Goal: Transaction & Acquisition: Purchase product/service

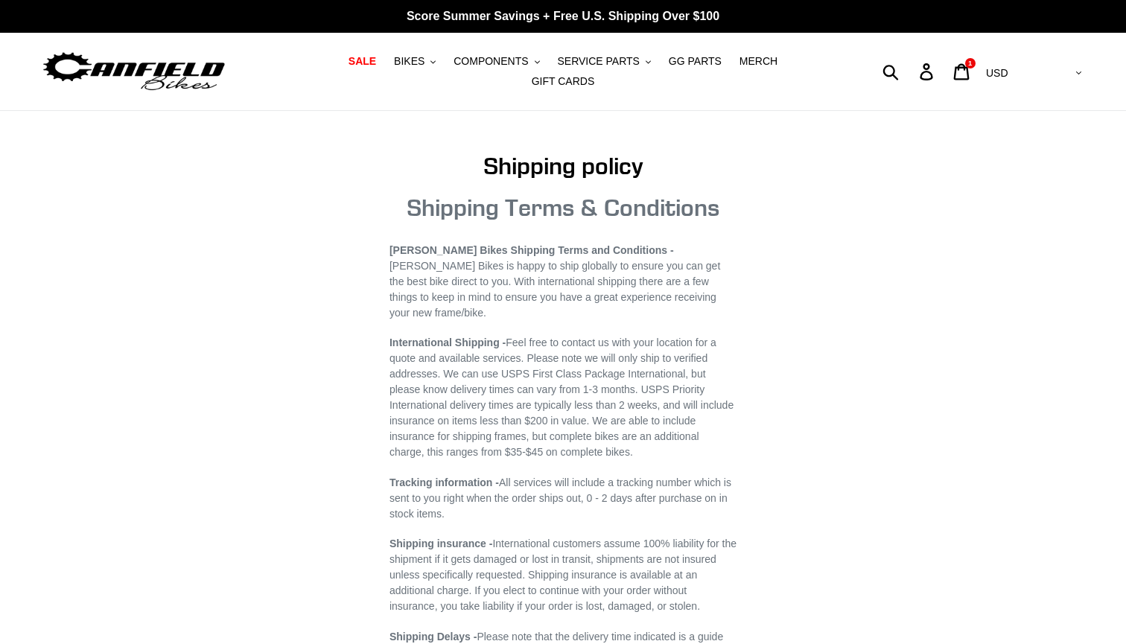
click at [278, 326] on main "Shipping policy Shipping Terms & Conditions Canfield Bikes Shipping Terms and C…" at bounding box center [563, 611] width 1126 height 1000
click at [394, 68] on span "BIKES" at bounding box center [409, 61] width 31 height 13
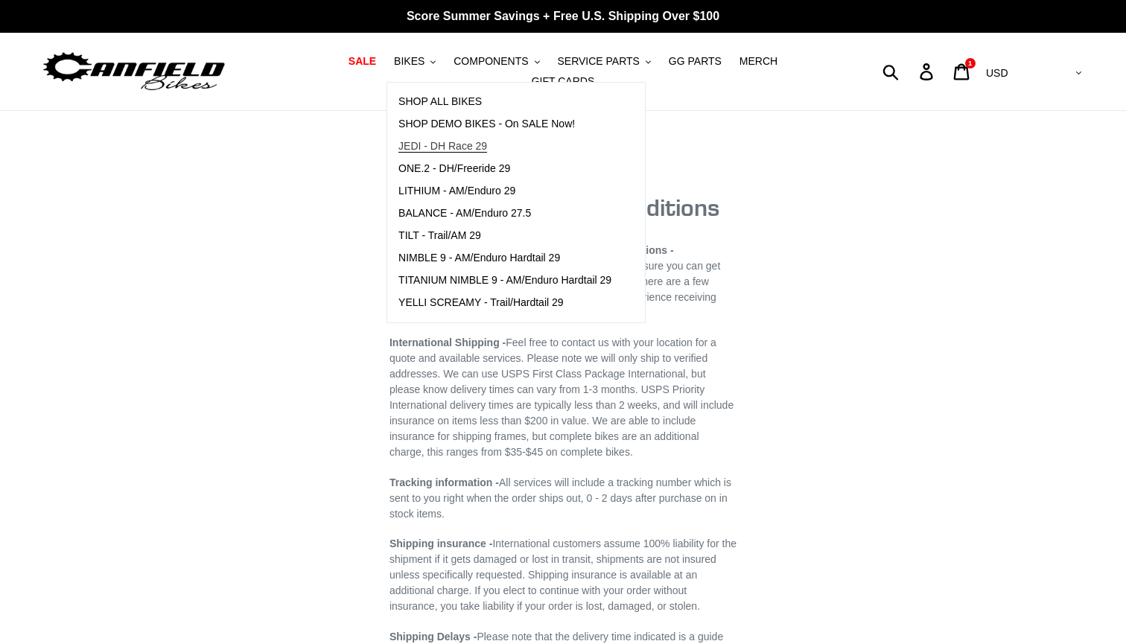
click at [404, 149] on span "JEDI - DH Race 29" at bounding box center [443, 146] width 89 height 13
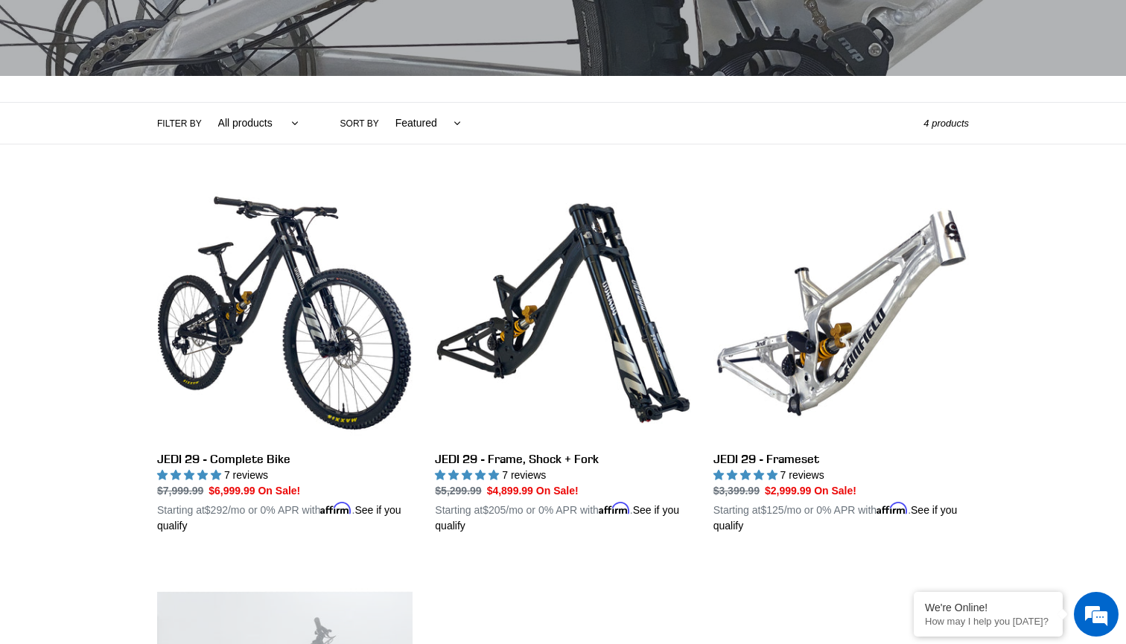
scroll to position [259, 0]
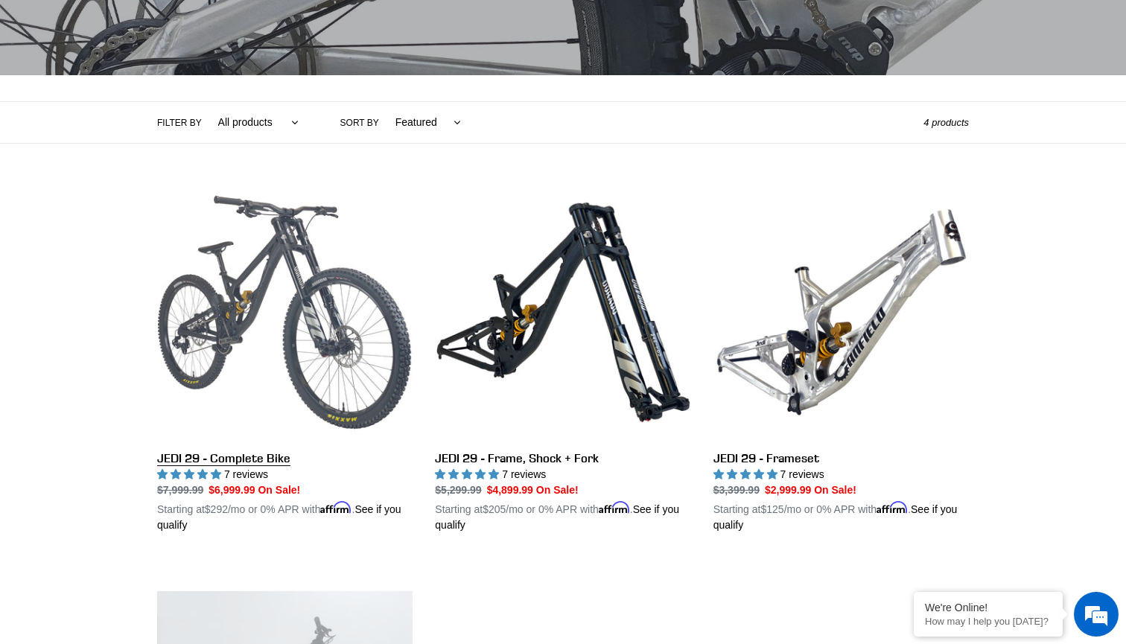
click at [260, 498] on link "JEDI 29 - Complete Bike" at bounding box center [284, 359] width 255 height 349
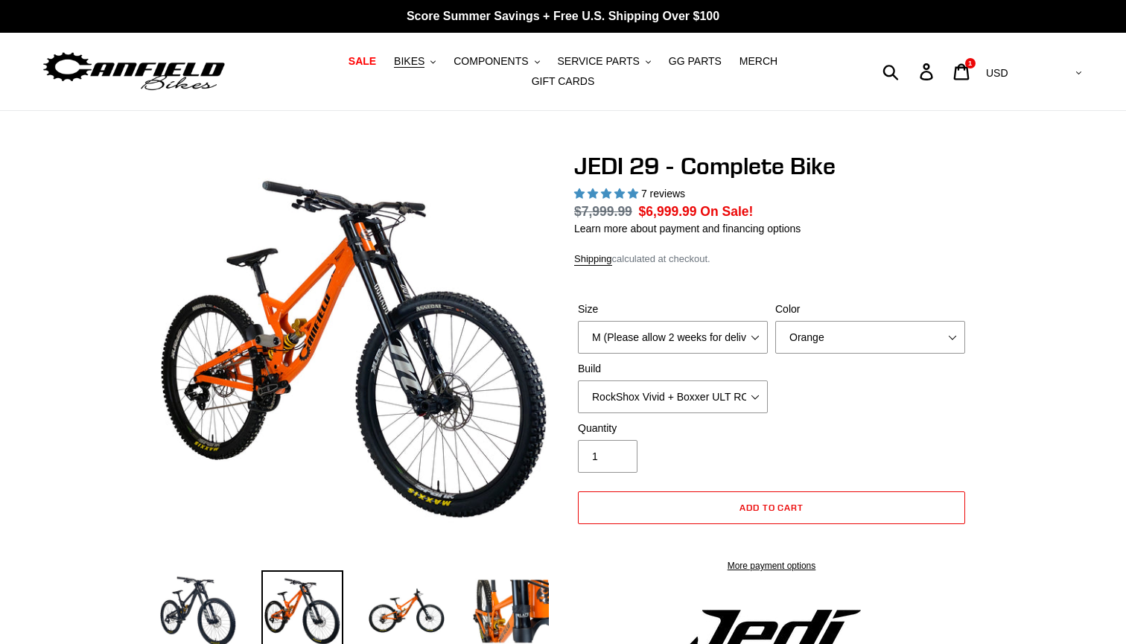
select select "highest-rating"
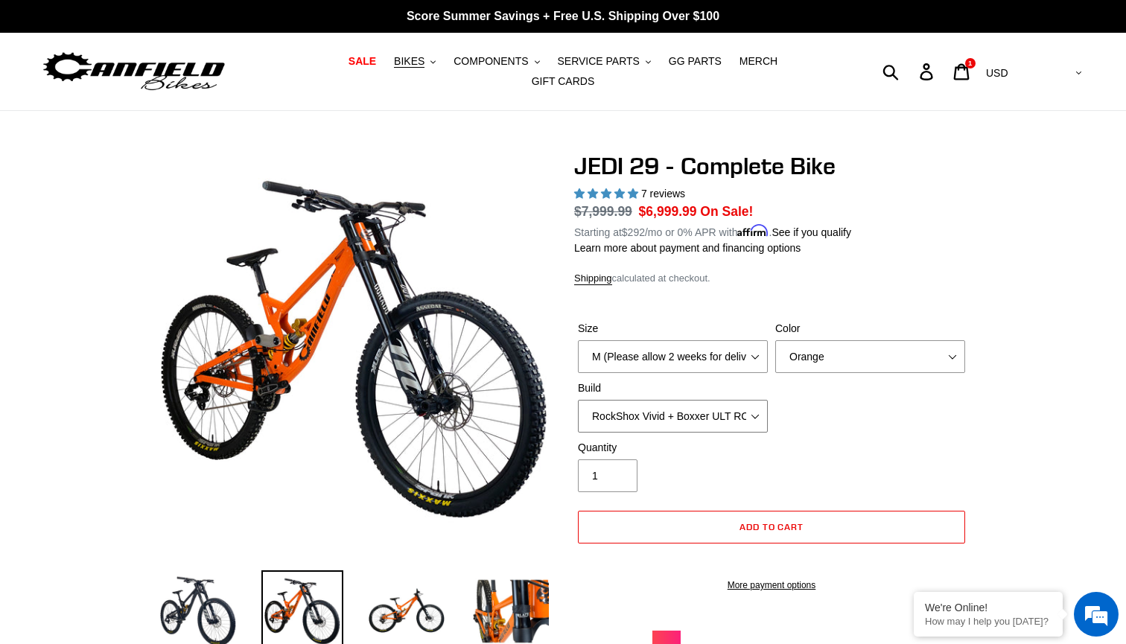
select select "EXT eStoria LOK V3 + EXT Vaia 200 + Shimano"
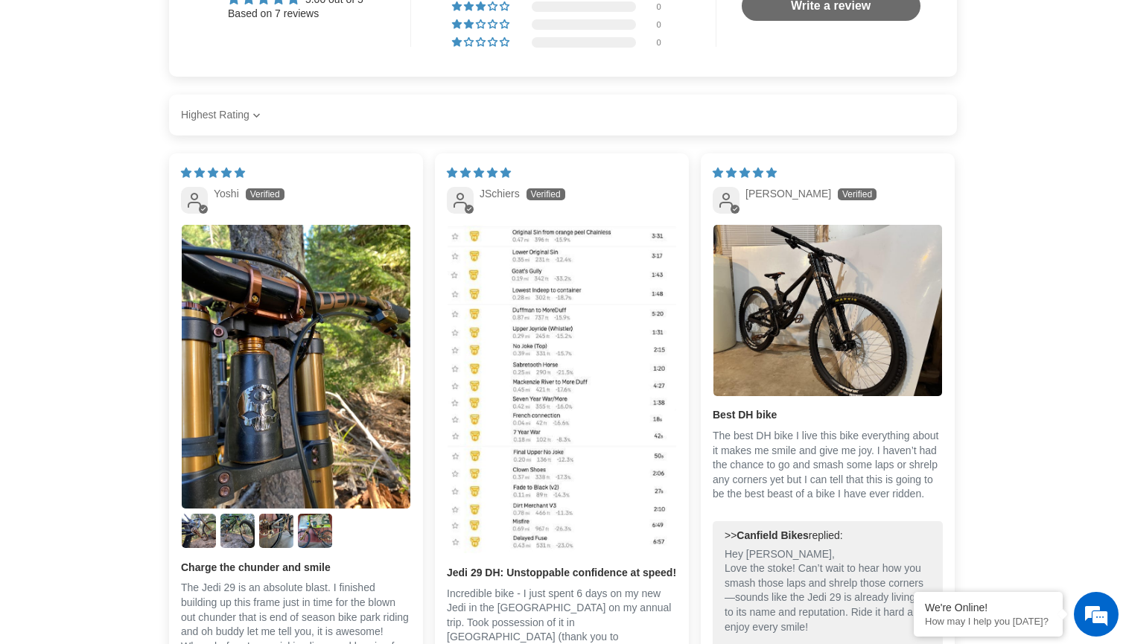
scroll to position [3677, 0]
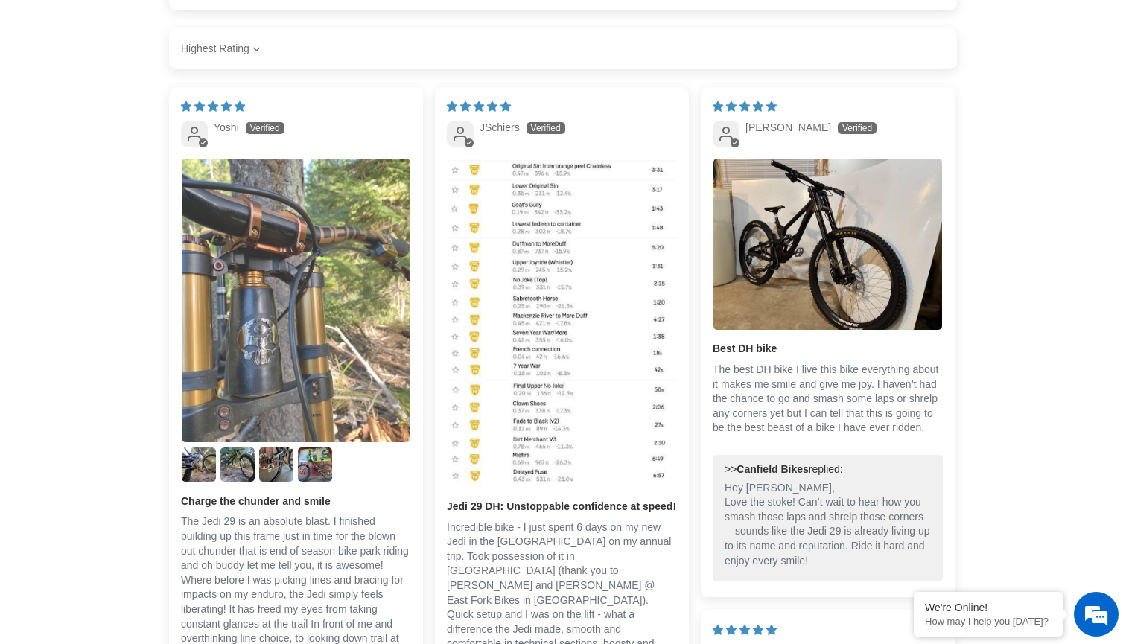
click at [285, 349] on img "Link to user picture 1" at bounding box center [296, 301] width 229 height 284
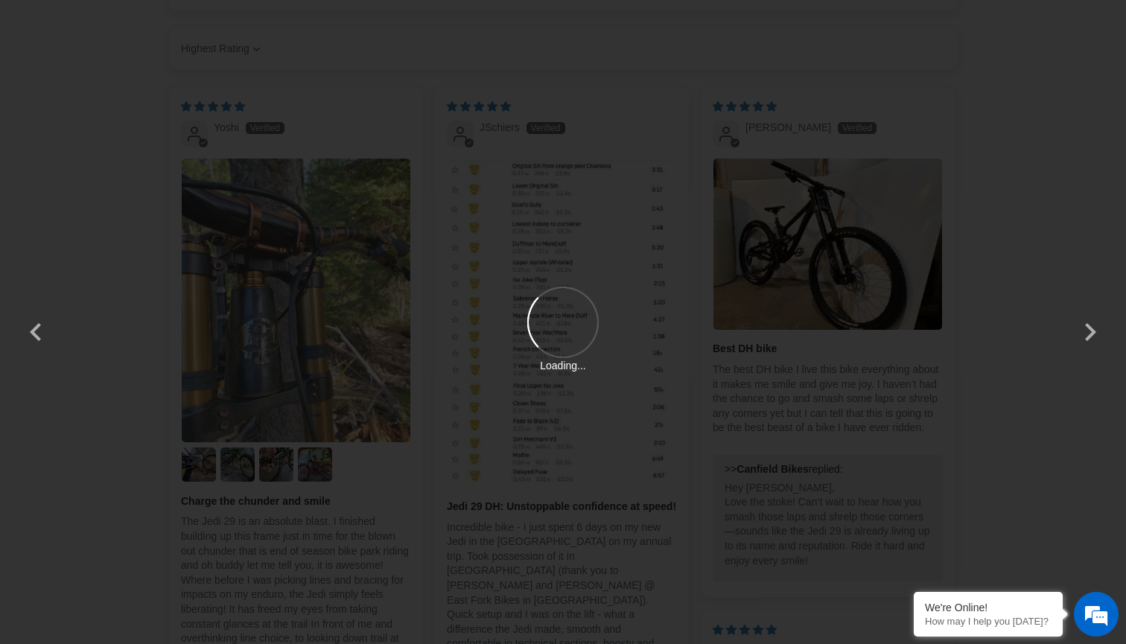
scroll to position [0, 0]
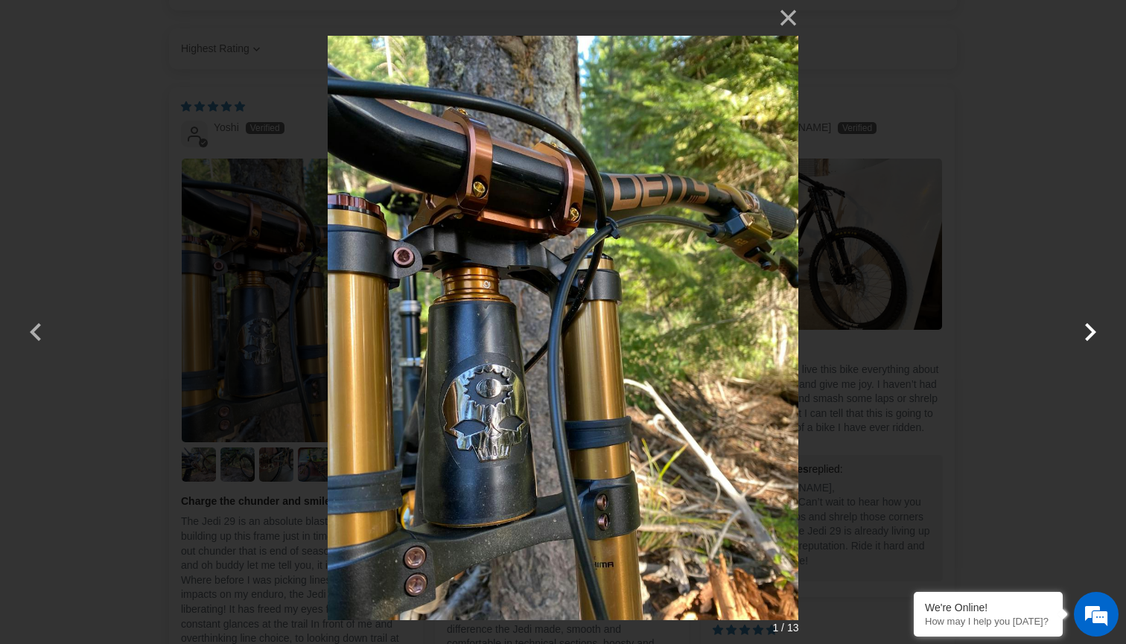
click at [1096, 333] on button "button" at bounding box center [1091, 323] width 36 height 36
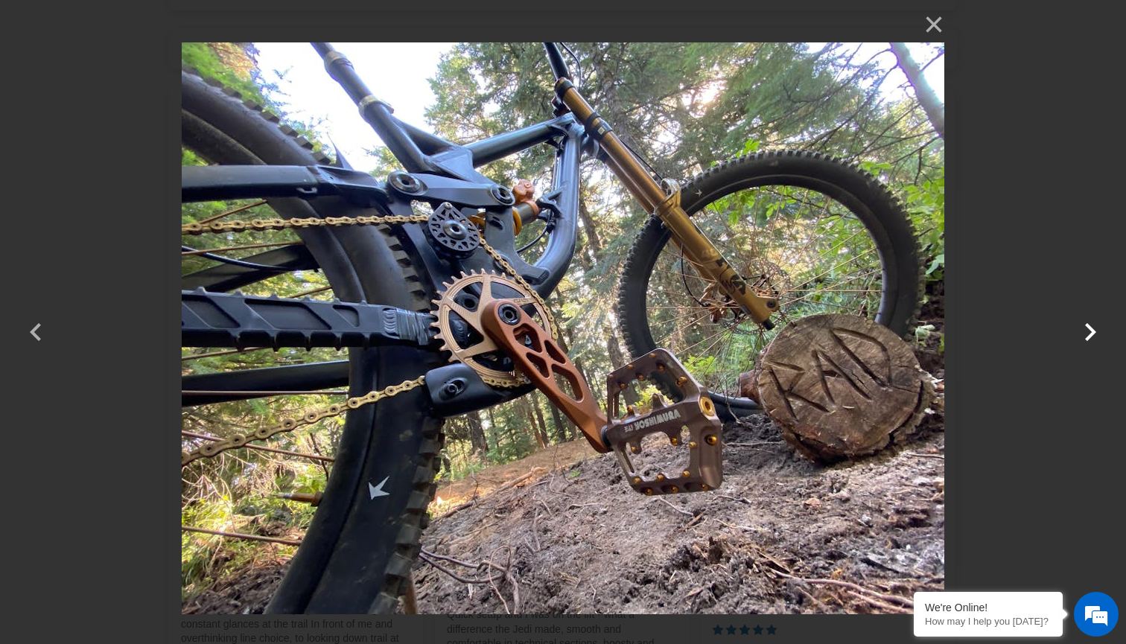
click at [1096, 333] on button "button" at bounding box center [1091, 323] width 36 height 36
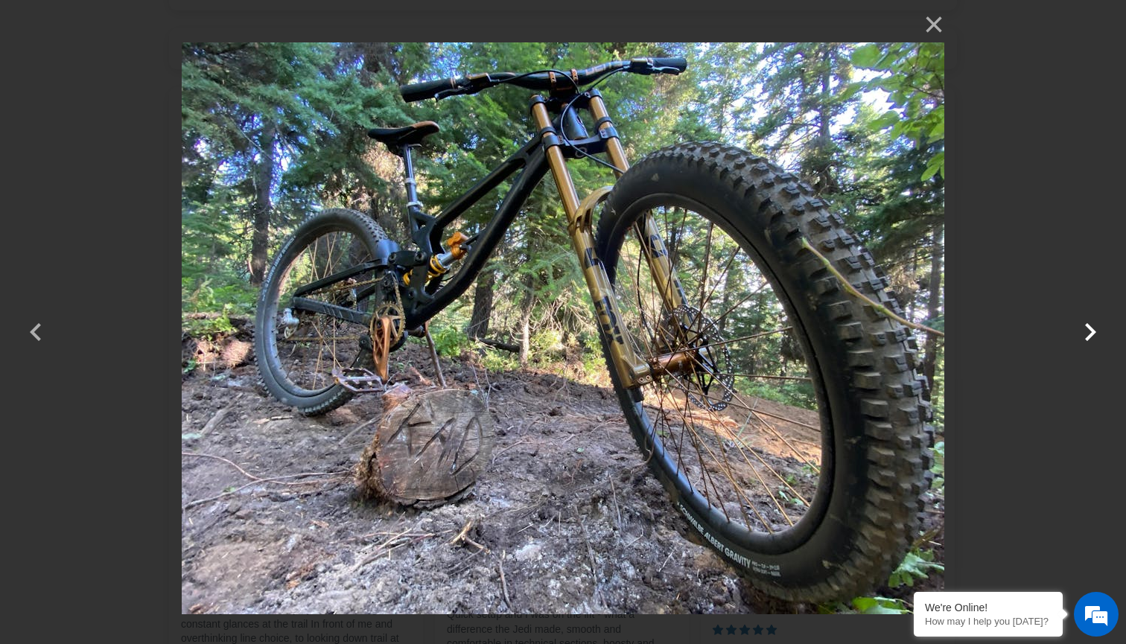
click at [1096, 333] on button "button" at bounding box center [1091, 323] width 36 height 36
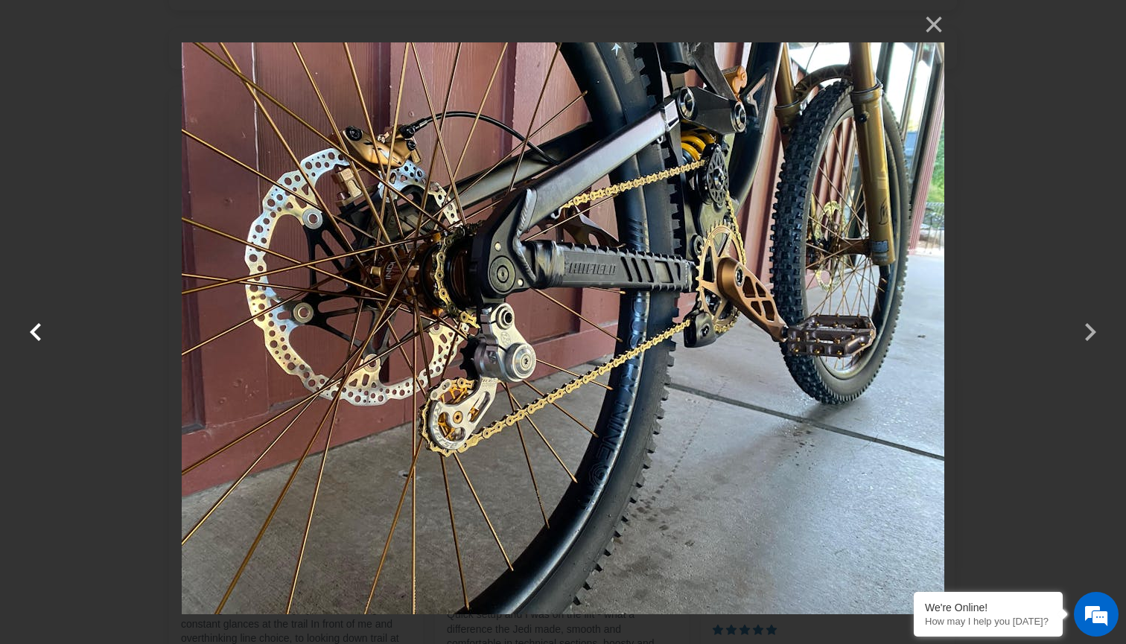
click at [31, 328] on button "button" at bounding box center [36, 323] width 36 height 36
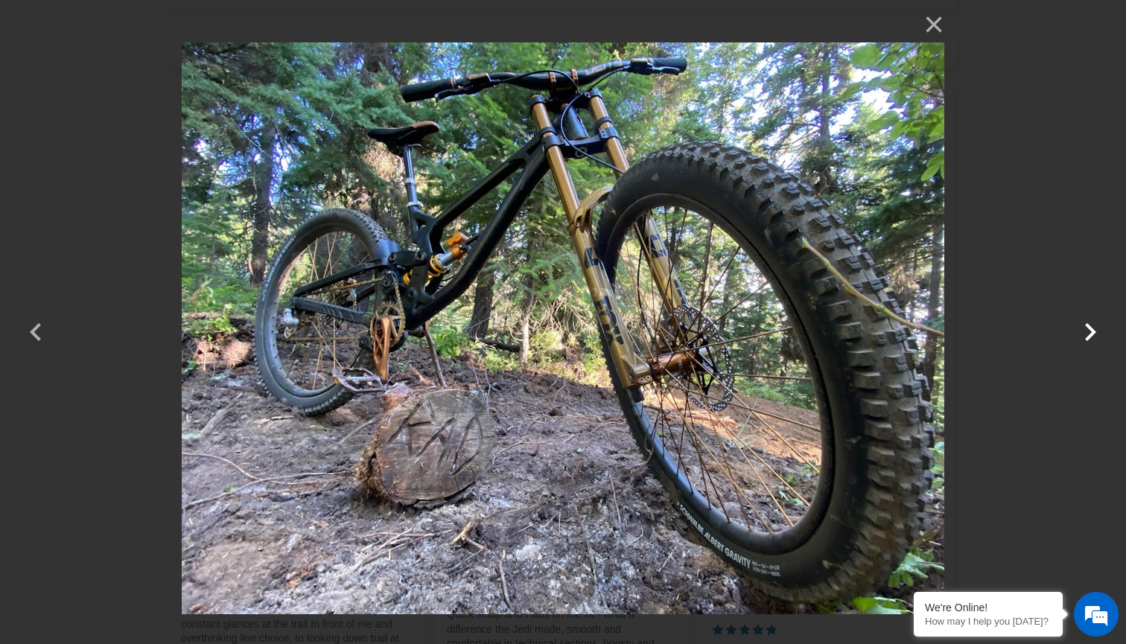
click at [1096, 334] on button "button" at bounding box center [1091, 323] width 36 height 36
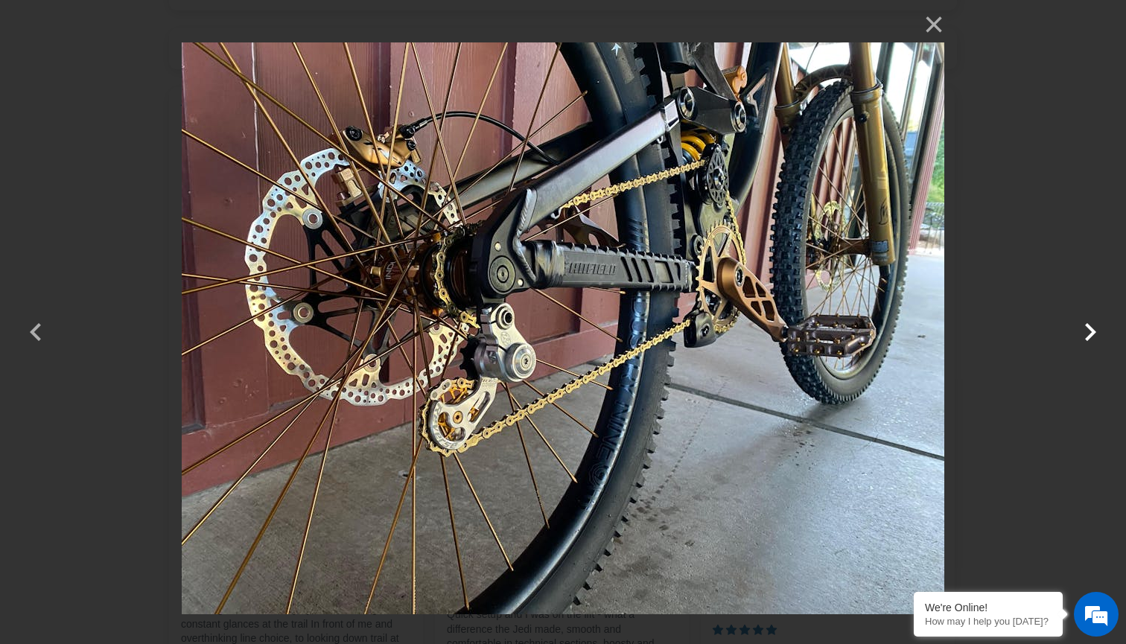
click at [1096, 334] on button "button" at bounding box center [1091, 323] width 36 height 36
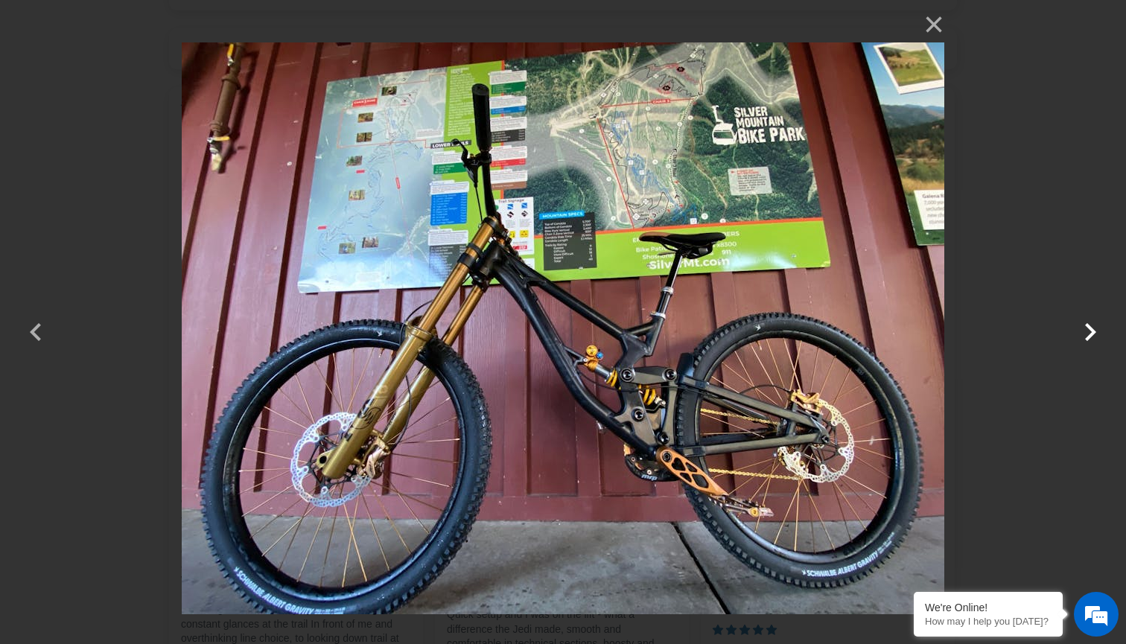
click at [1096, 334] on button "button" at bounding box center [1091, 323] width 36 height 36
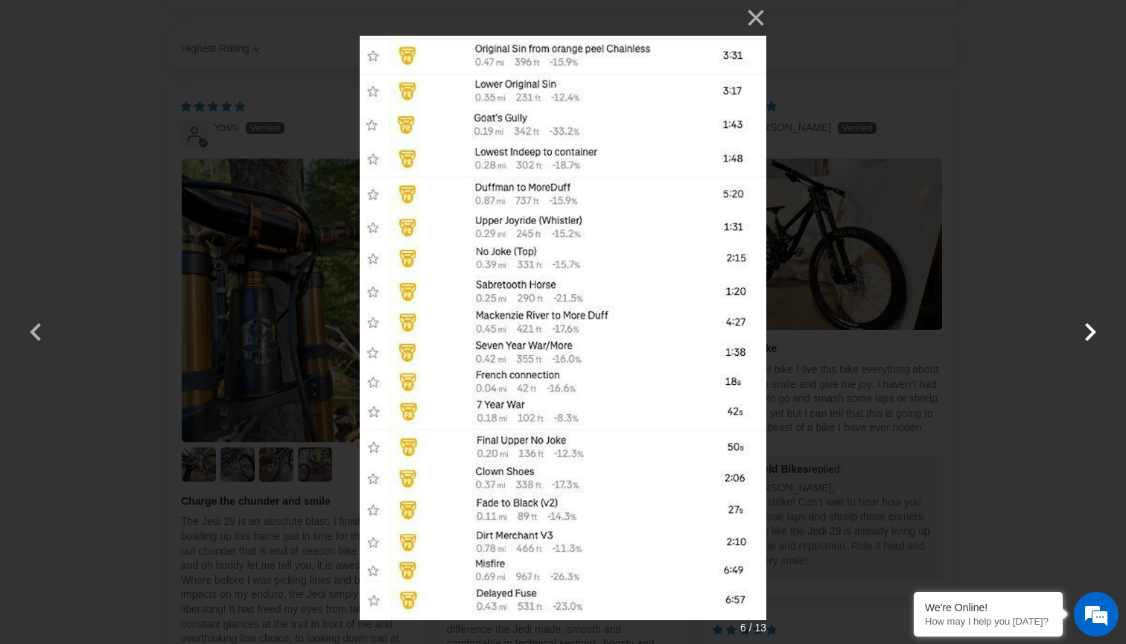
click at [1096, 334] on button "button" at bounding box center [1091, 323] width 36 height 36
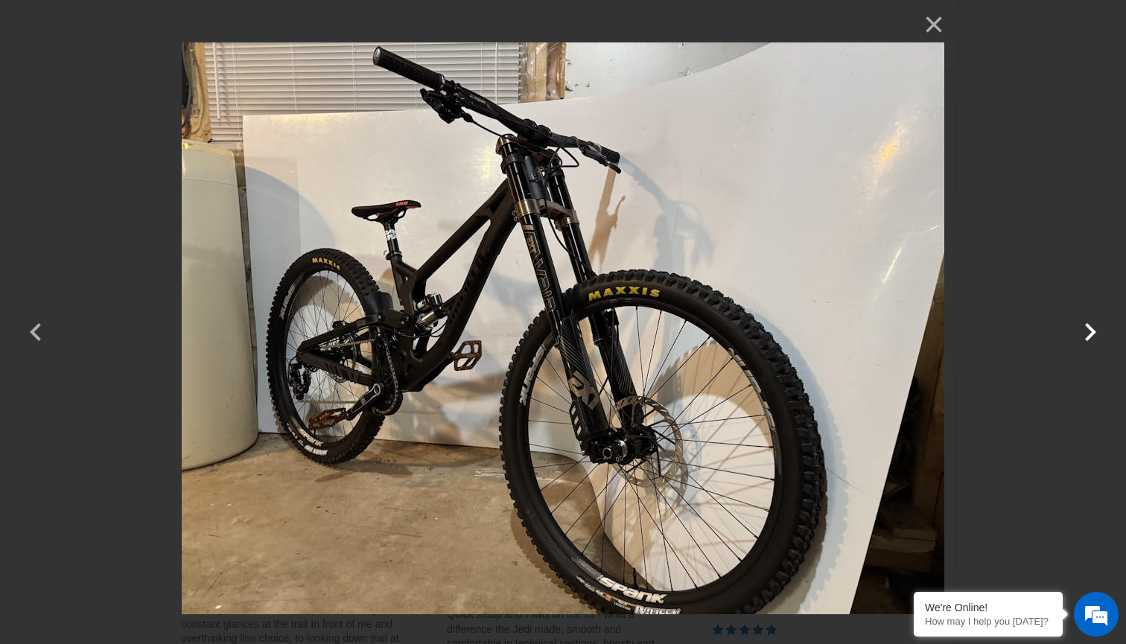
click at [1096, 334] on button "button" at bounding box center [1091, 323] width 36 height 36
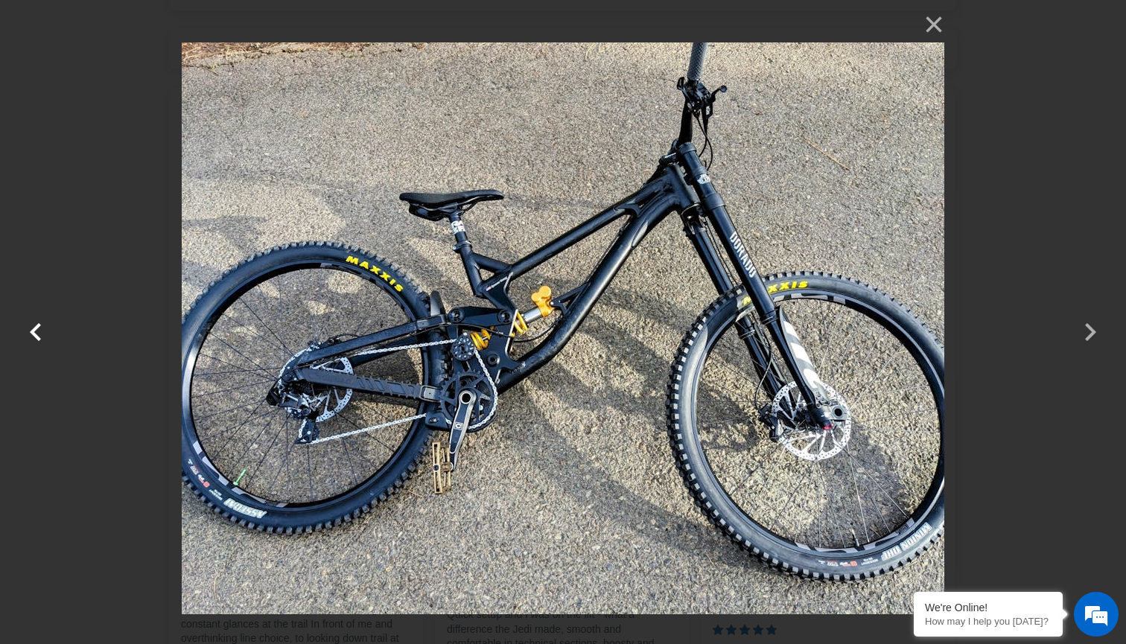
click at [48, 334] on button "button" at bounding box center [36, 323] width 36 height 36
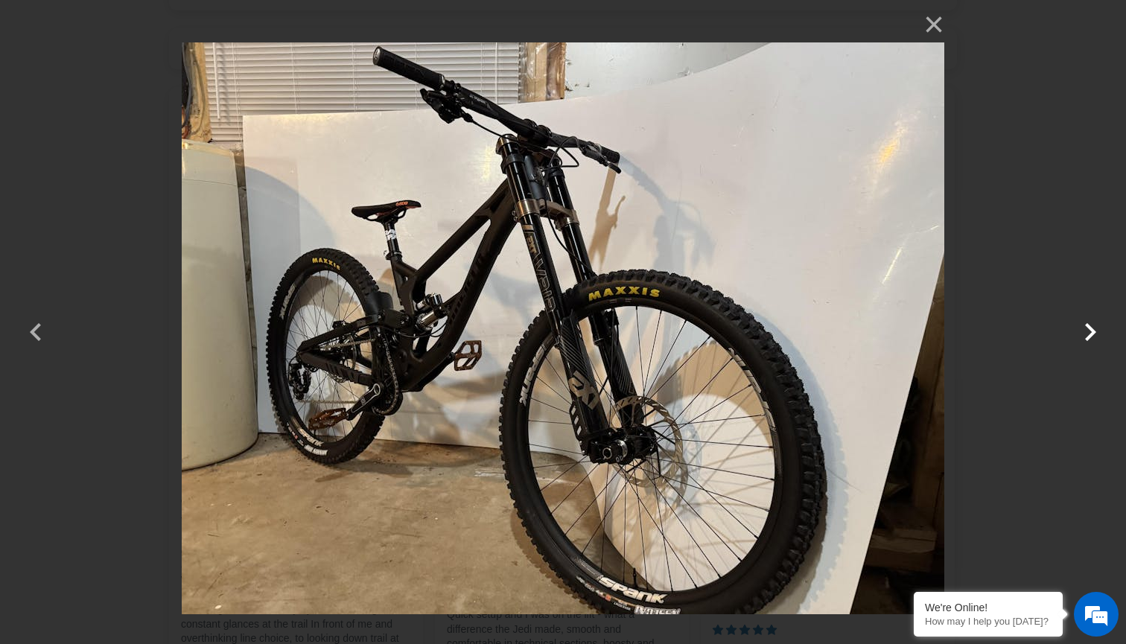
click at [1081, 332] on button "button" at bounding box center [1091, 323] width 36 height 36
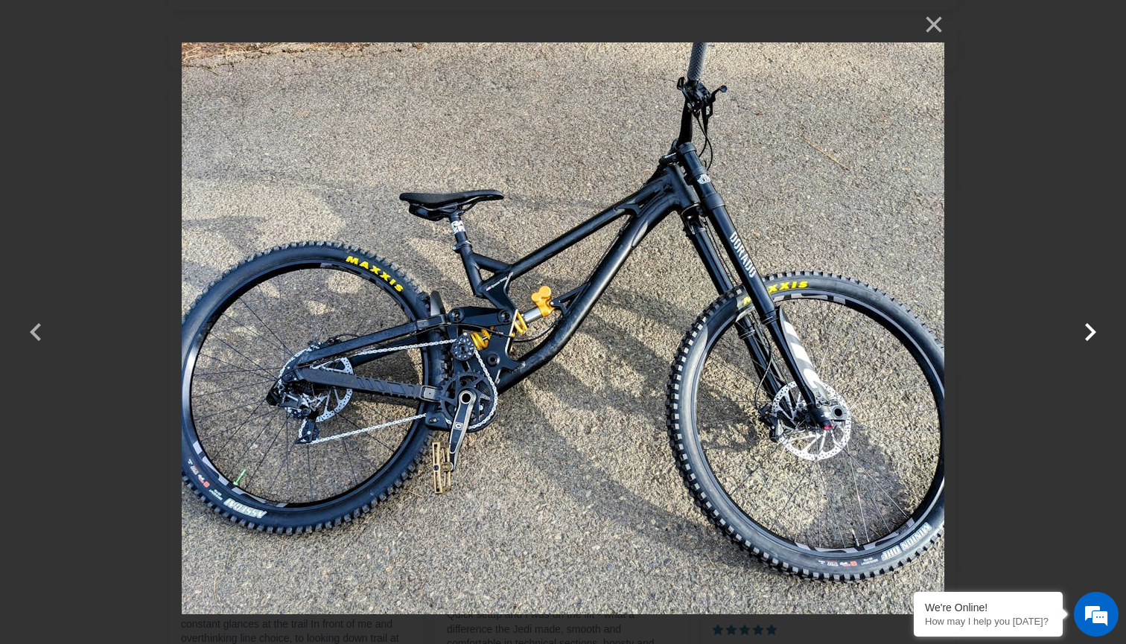
click at [1081, 332] on button "button" at bounding box center [1091, 323] width 36 height 36
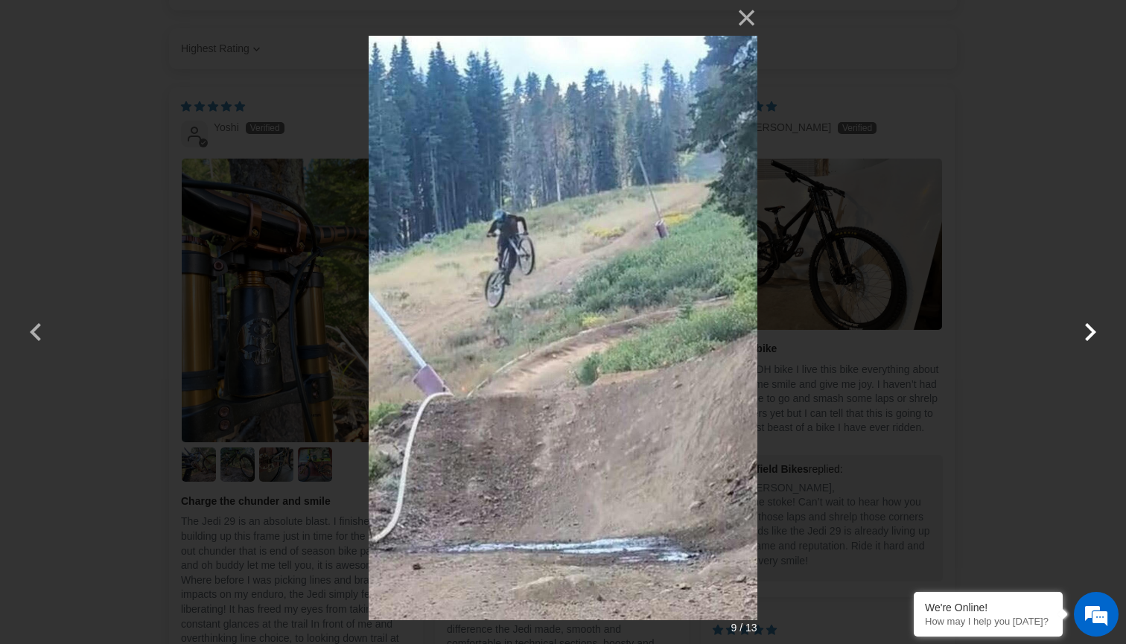
click at [1081, 332] on button "button" at bounding box center [1091, 323] width 36 height 36
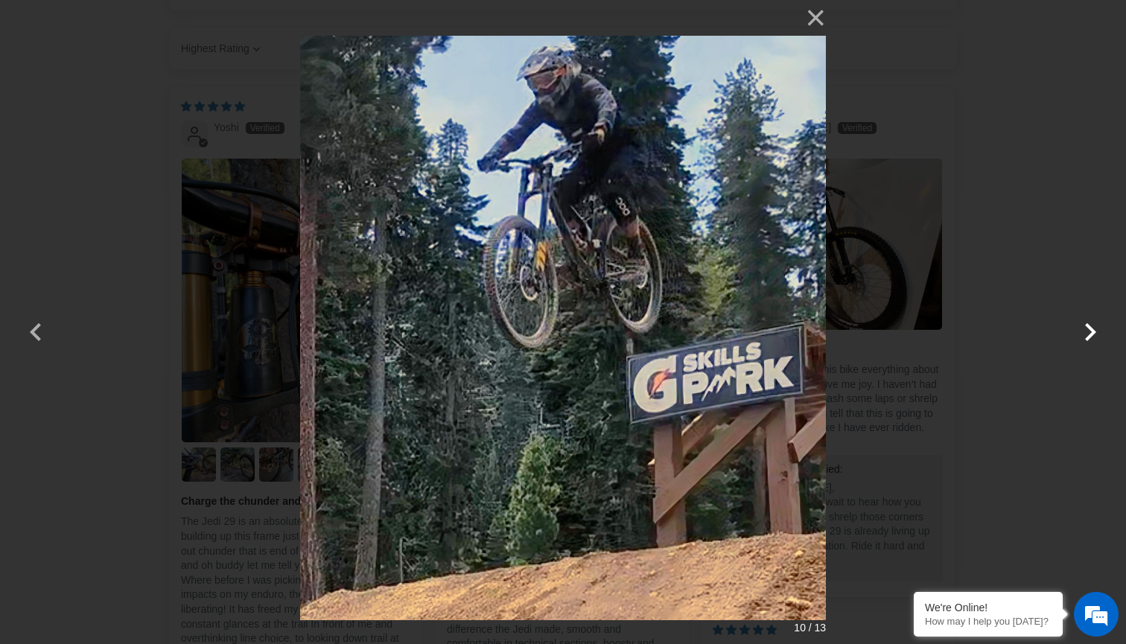
click at [1081, 332] on button "button" at bounding box center [1091, 323] width 36 height 36
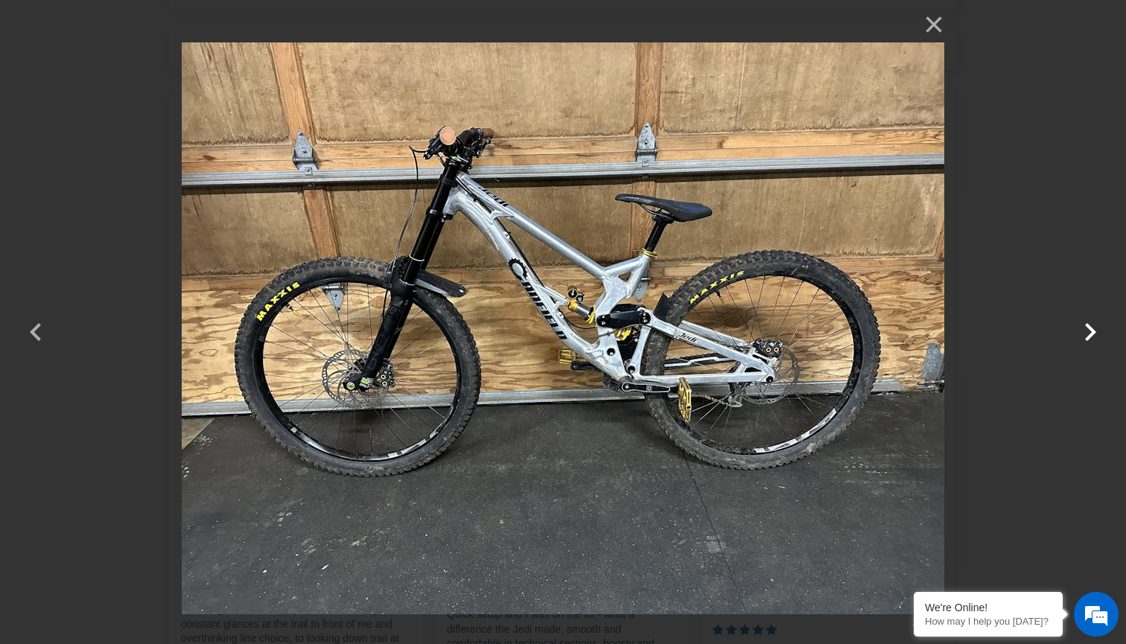
click at [1081, 332] on button "button" at bounding box center [1091, 323] width 36 height 36
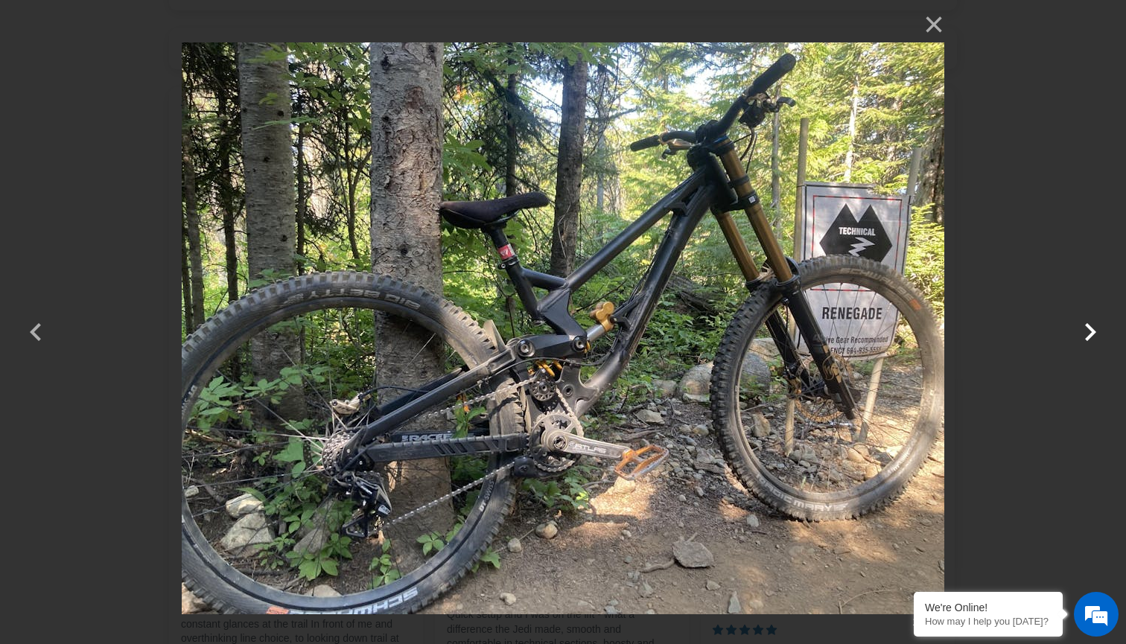
click at [1081, 332] on button "button" at bounding box center [1091, 323] width 36 height 36
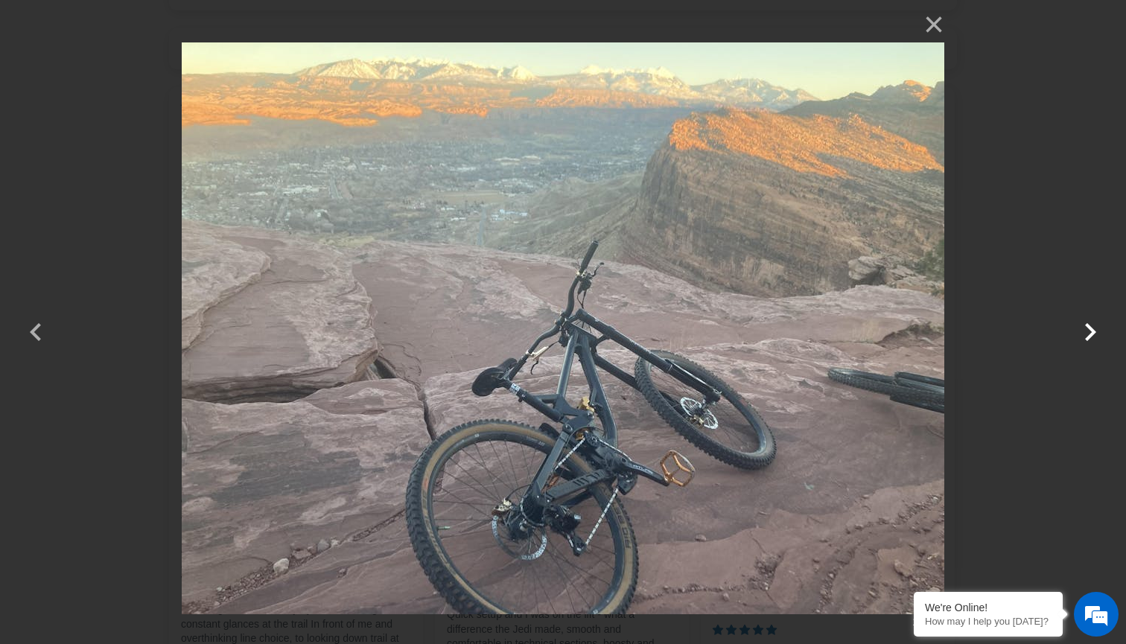
click at [1081, 332] on button "button" at bounding box center [1091, 323] width 36 height 36
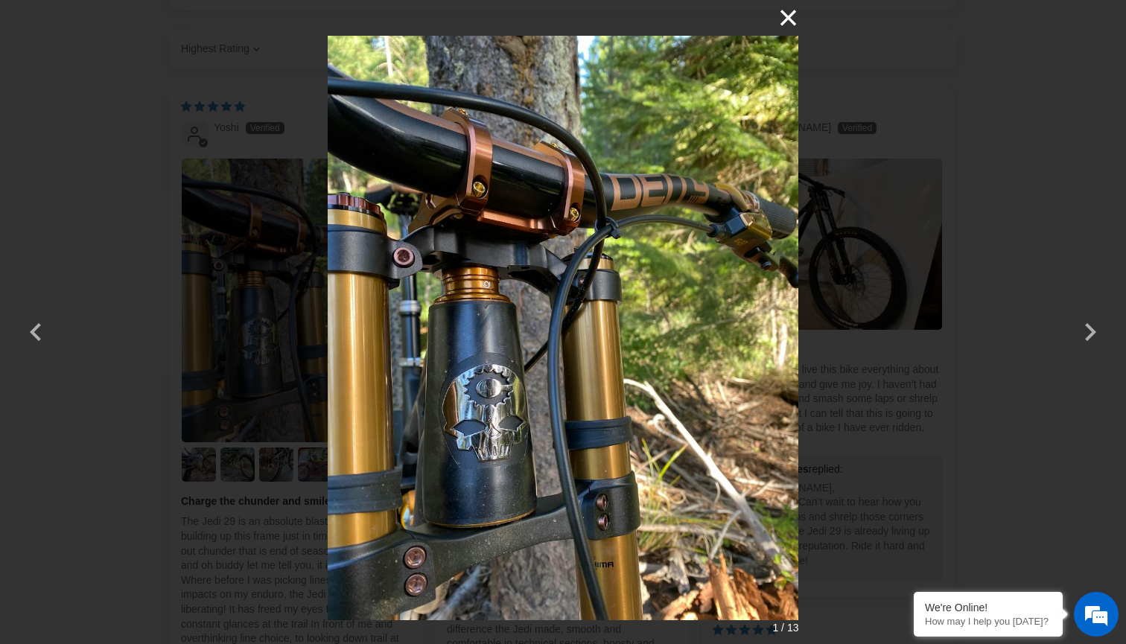
click at [786, 10] on button "×" at bounding box center [781, 18] width 36 height 36
